Goal: Task Accomplishment & Management: Manage account settings

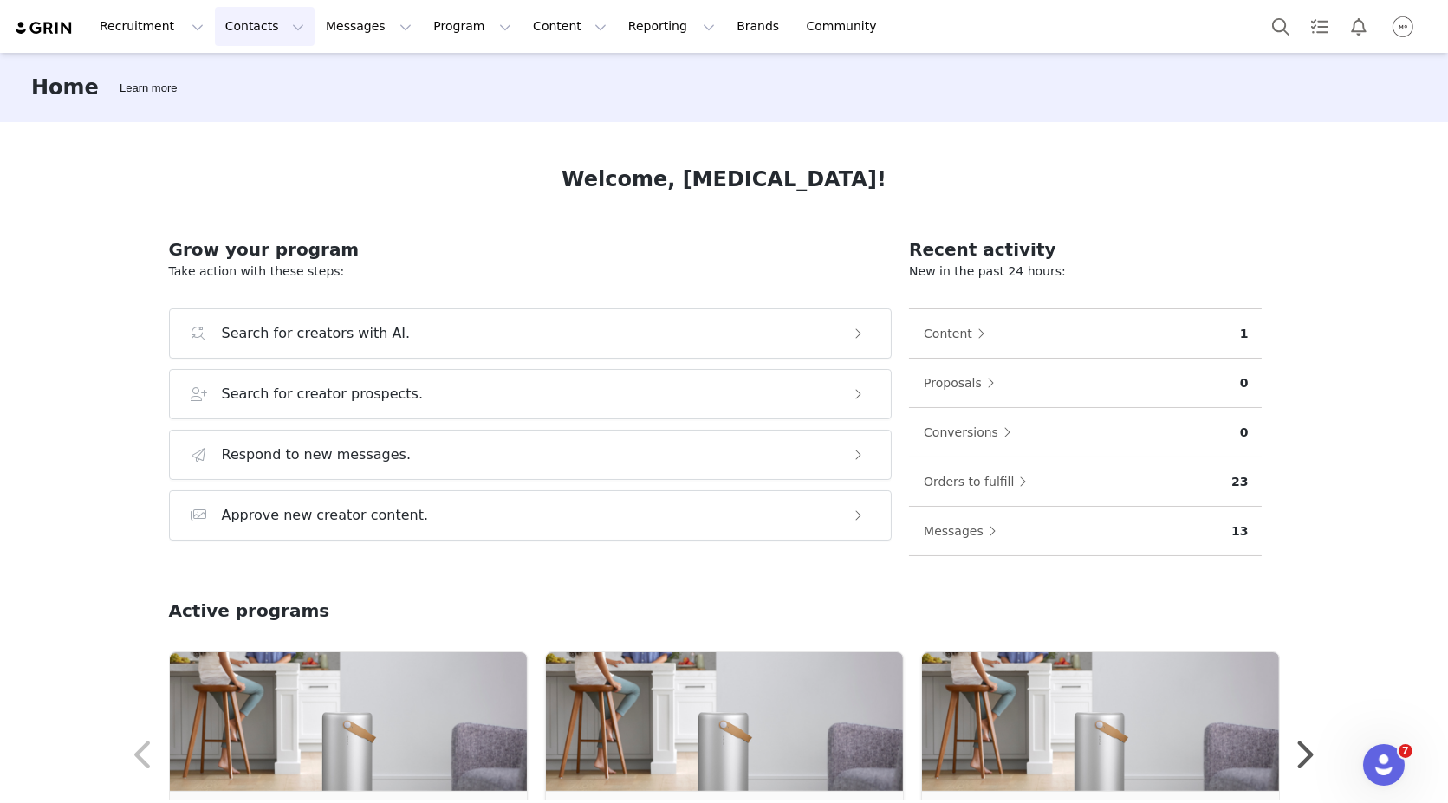
click at [260, 18] on button "Contacts Contacts" at bounding box center [265, 26] width 100 height 39
click at [334, 38] on button "Messages Messages" at bounding box center [368, 26] width 107 height 39
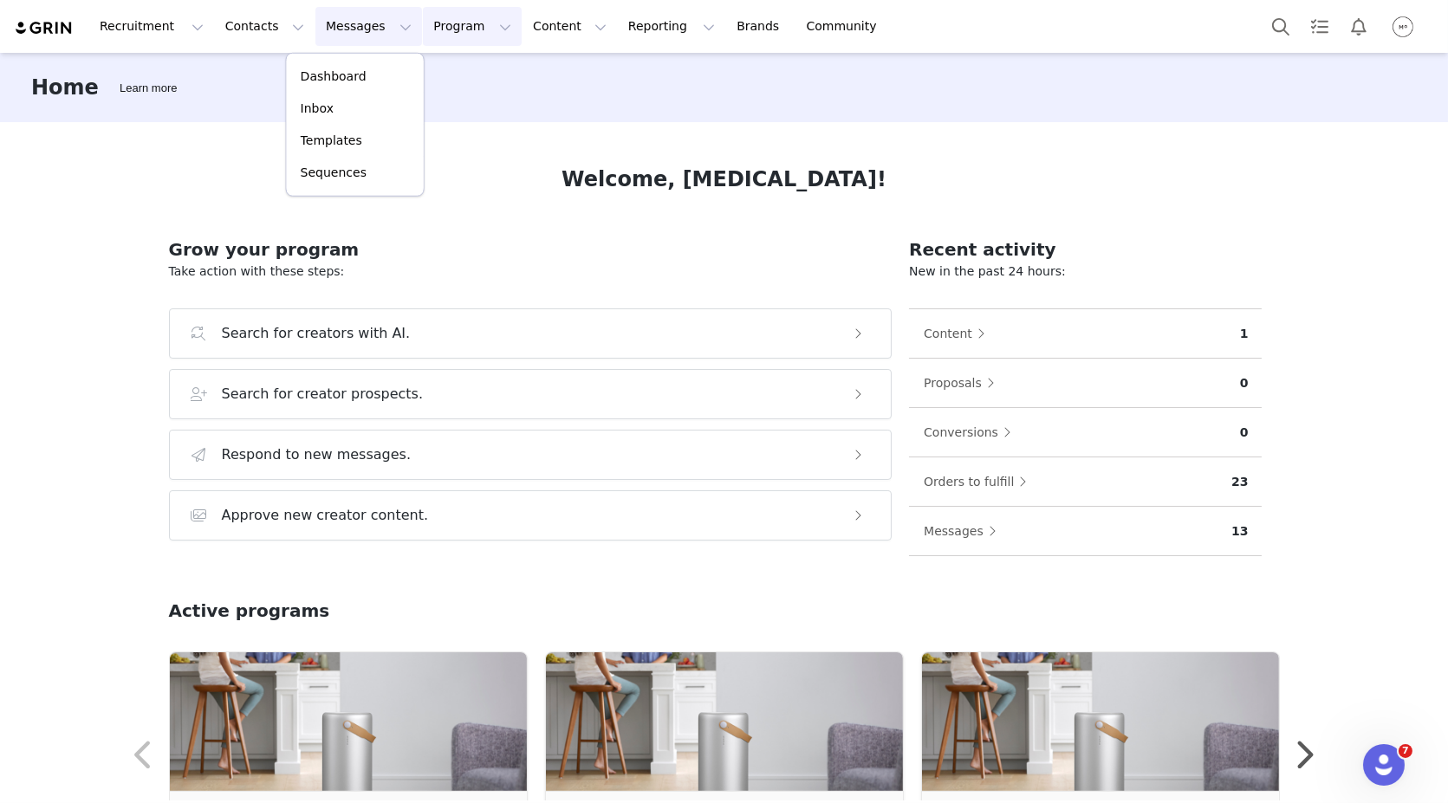
click at [423, 25] on button "Program Program" at bounding box center [472, 26] width 99 height 39
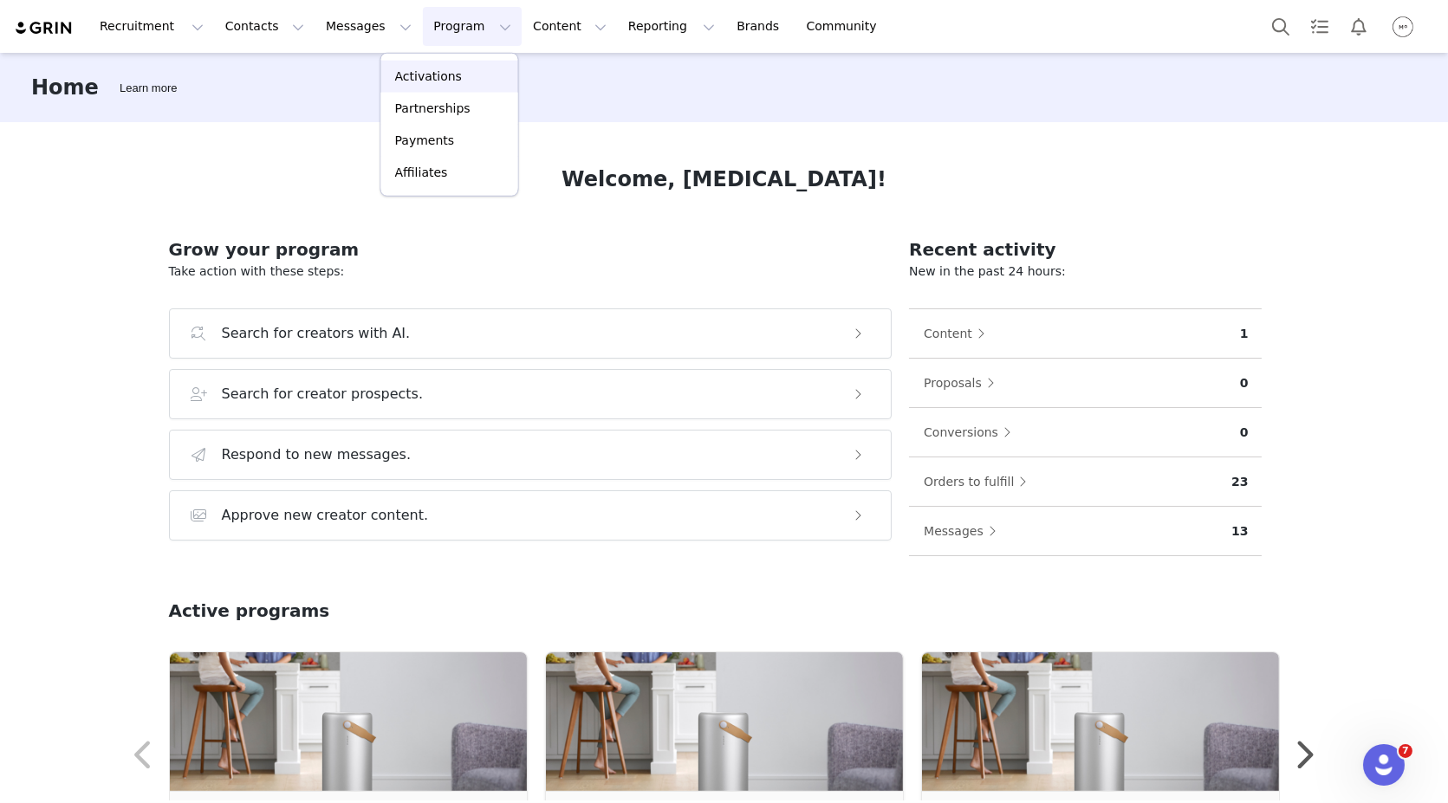
click at [408, 78] on p "Activations" at bounding box center [428, 77] width 67 height 18
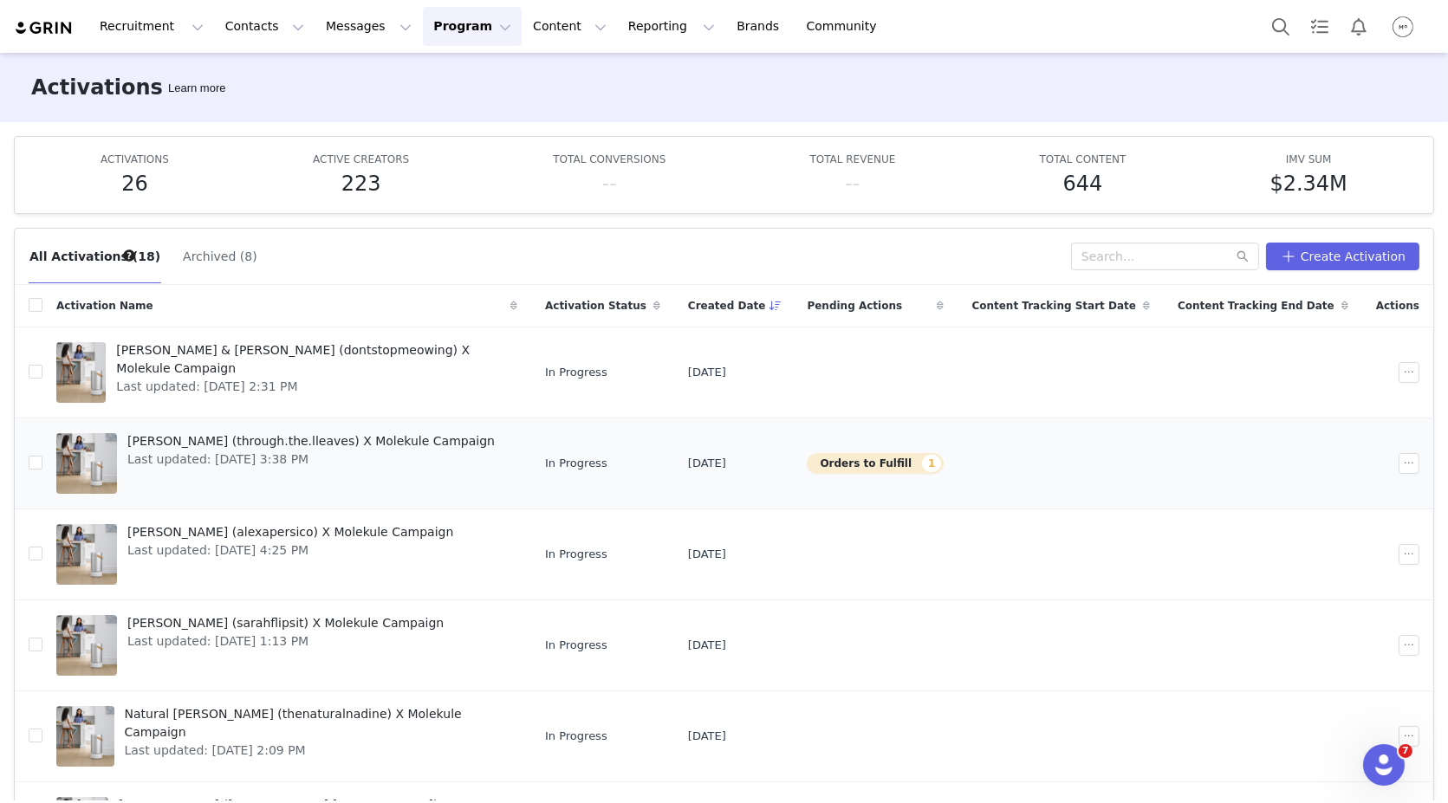
click at [354, 451] on span "Last updated: [DATE] 3:38 PM" at bounding box center [310, 460] width 367 height 18
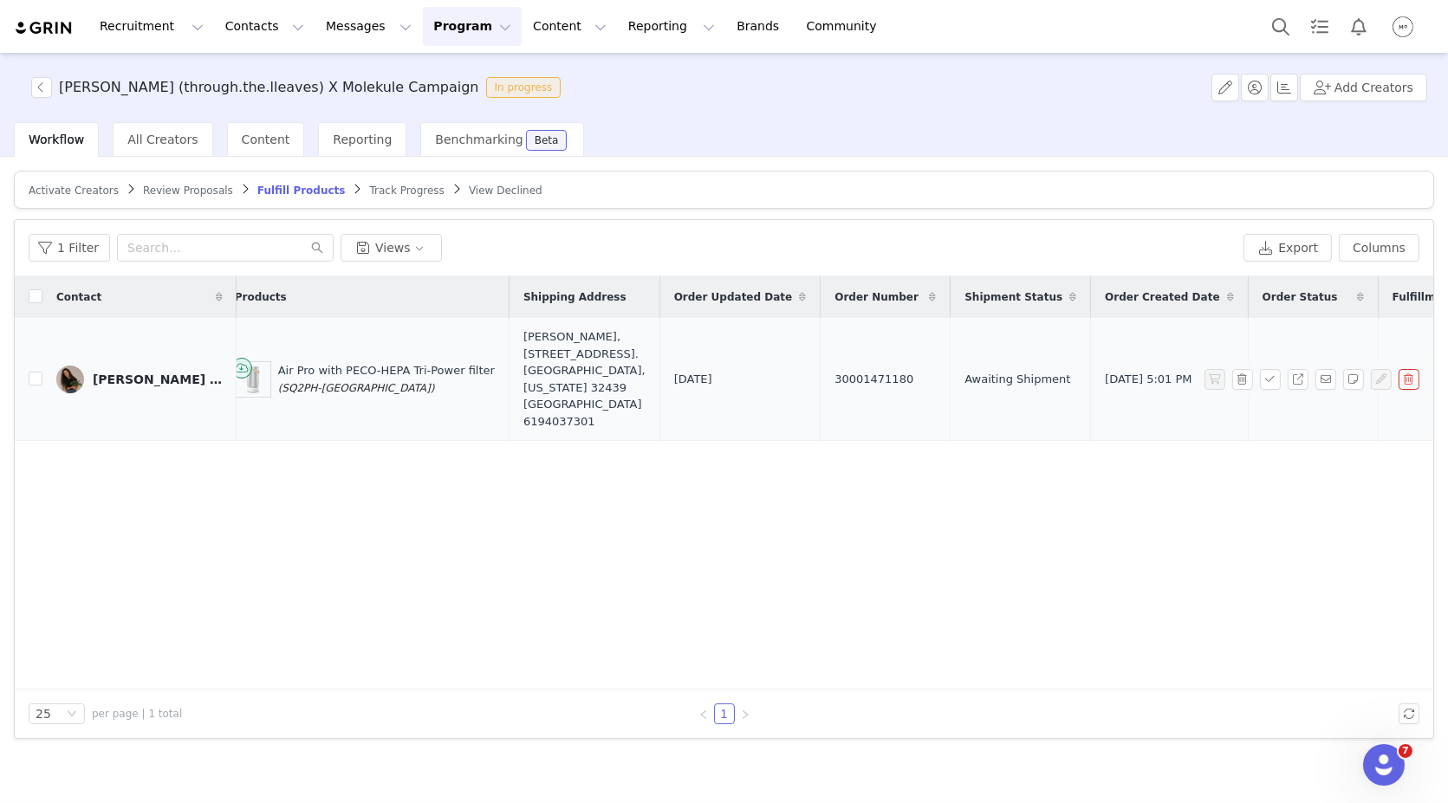
scroll to position [0, 666]
